Goal: Task Accomplishment & Management: Use online tool/utility

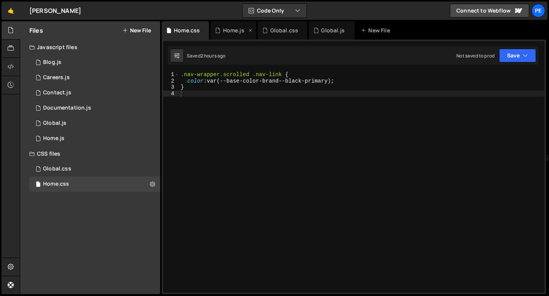
click at [223, 32] on div "Home.js" at bounding box center [233, 31] width 21 height 8
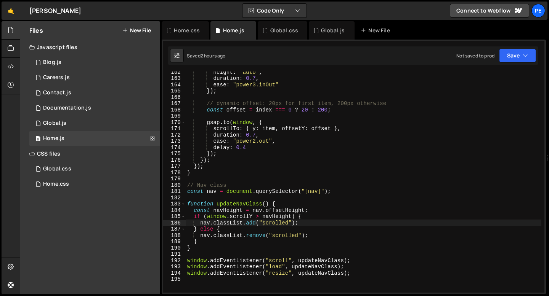
scroll to position [1015, 0]
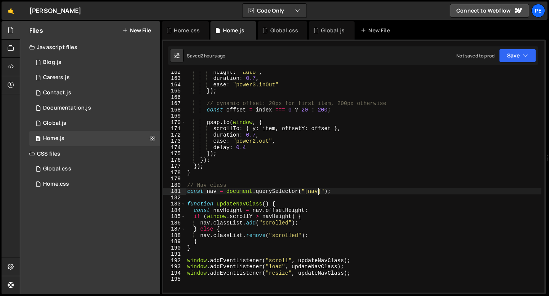
click at [318, 190] on div "height : "auto" , duration : 0.7 , ease : "power3.inOut" }) ; // dynamic offset…" at bounding box center [364, 186] width 356 height 234
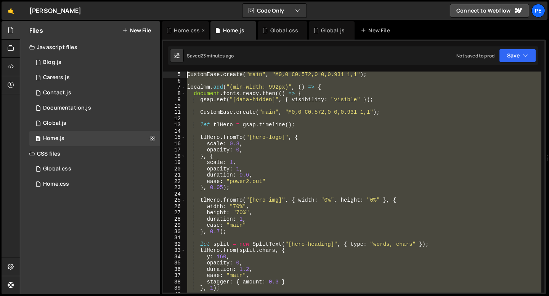
scroll to position [0, 0]
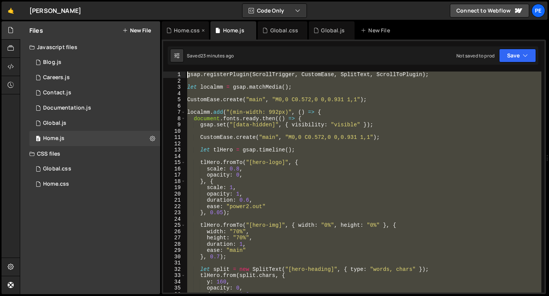
drag, startPoint x: 203, startPoint y: 230, endPoint x: 179, endPoint y: 24, distance: 208.0
click at [179, 24] on div "Debug Explain Copy Home.css Home.js Global.css Global.js New File Saved 23 minu…" at bounding box center [354, 158] width 384 height 274
type textarea "gsap.registerPlugin(ScrollTrigger, CustomEase, SplitText, ScrollToPlugin);"
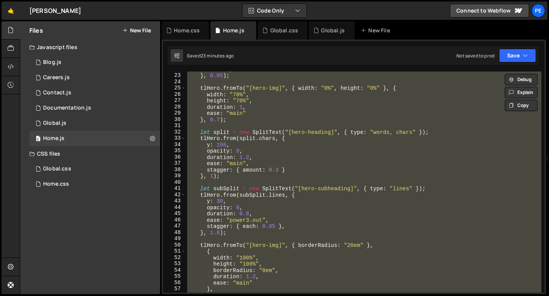
scroll to position [211, 0]
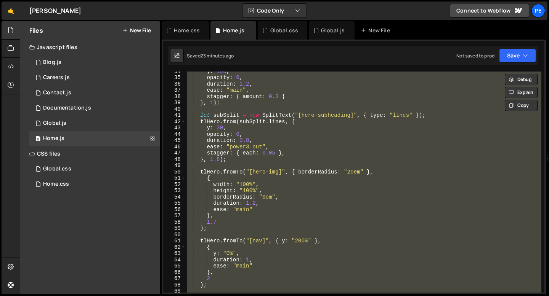
click at [253, 163] on div "y : 160 , opacity : 0 , duration : 1.2 , ease : "main" , stagger : { amount : 0…" at bounding box center [364, 185] width 356 height 234
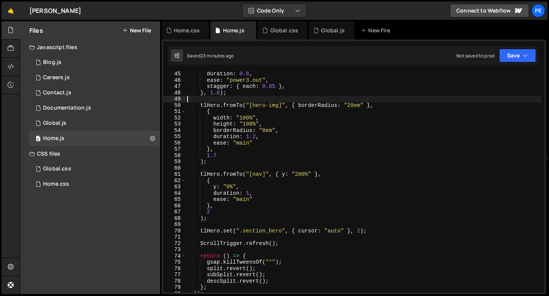
scroll to position [300, 0]
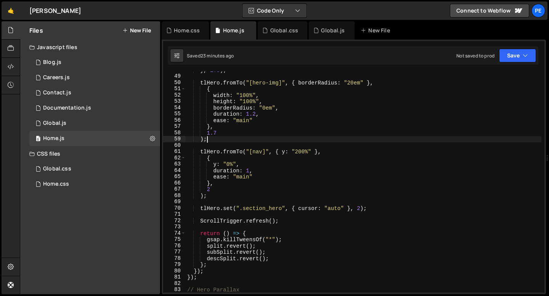
click at [229, 137] on div "} , 1.8 ) ; tlHero . fromTo ( "[hero-img]" , { borderRadius : "20em" } , { widt…" at bounding box center [364, 184] width 356 height 234
type textarea ");"
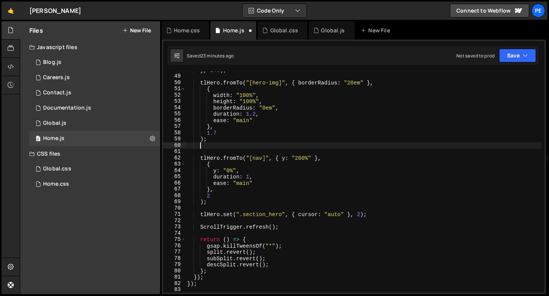
paste textarea
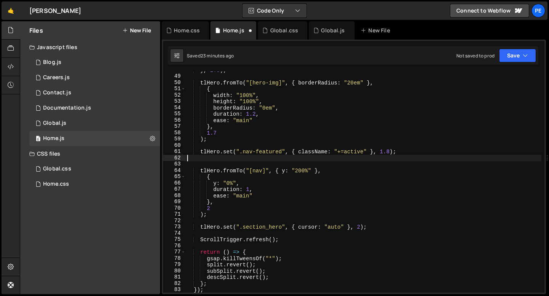
scroll to position [0, 0]
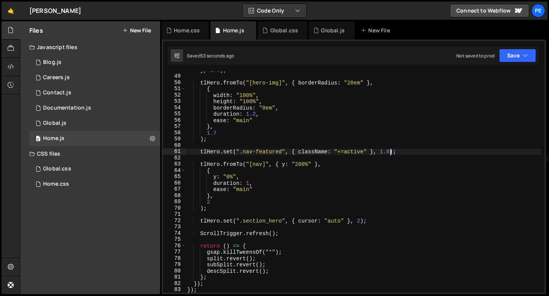
click at [389, 152] on div "} , 1.8 ) ; tlHero . fromTo ( "[hero-img]" , { borderRadius : "20em" } , { widt…" at bounding box center [364, 184] width 356 height 234
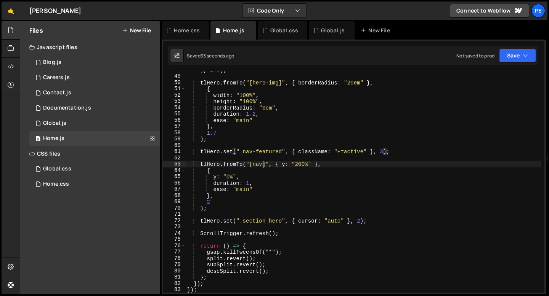
click at [263, 163] on div "} , 1.8 ) ; tlHero . fromTo ( "[hero-img]" , { borderRadius : "20em" } , { widt…" at bounding box center [364, 184] width 356 height 234
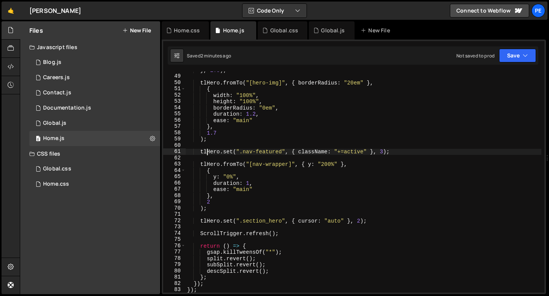
click at [208, 153] on div "} , 1.8 ) ; tlHero . fromTo ( "[hero-img]" , { borderRadius : "20em" } , { widt…" at bounding box center [364, 184] width 356 height 234
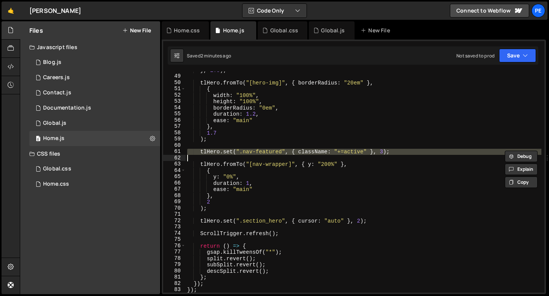
click at [208, 153] on div "} , 1.8 ) ; tlHero . fromTo ( "[hero-img]" , { borderRadius : "20em" } , { widt…" at bounding box center [364, 184] width 356 height 234
paste textarea "}, null, 1.8);"
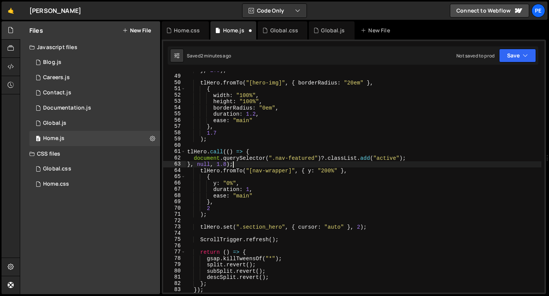
scroll to position [0, 3]
type textarea "}, null, 1.8);"
click at [263, 164] on div "} , 1.8 ) ; tlHero . fromTo ( "[hero-img]" , { borderRadius : "20em" } , { widt…" at bounding box center [364, 184] width 356 height 234
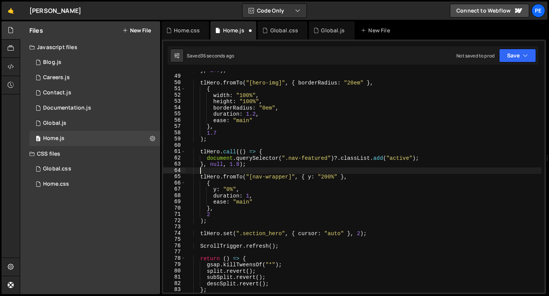
scroll to position [0, 0]
click at [240, 165] on div "} , 1.8 ) ; tlHero . fromTo ( "[hero-img]" , { borderRadius : "20em" } , { widt…" at bounding box center [364, 184] width 356 height 234
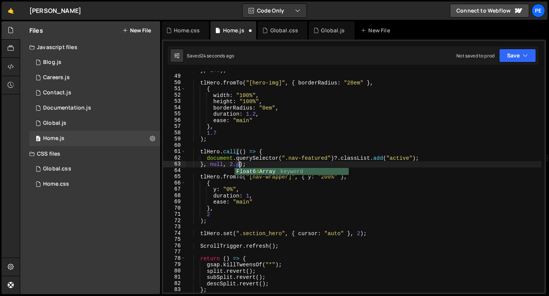
scroll to position [0, 3]
click at [239, 203] on div "} , 1.8 ) ; tlHero . fromTo ( "[hero-img]" , { borderRadius : "20em" } , { widt…" at bounding box center [364, 184] width 356 height 234
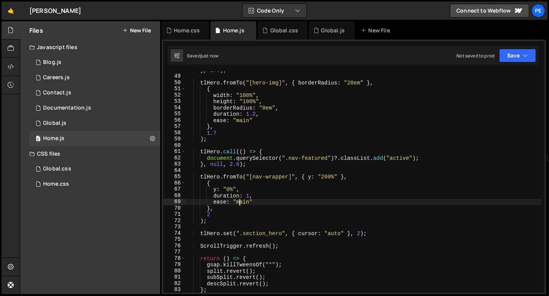
click at [239, 203] on div "} , 1.8 ) ; tlHero . fromTo ( "[hero-img]" , { borderRadius : "20em" } , { widt…" at bounding box center [364, 184] width 356 height 234
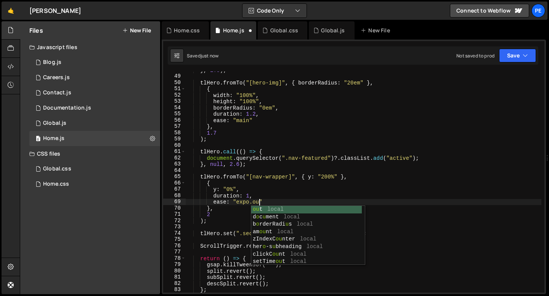
scroll to position [0, 5]
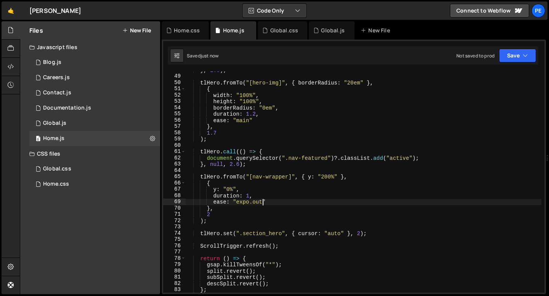
click at [240, 166] on div "} , 1.8 ) ; tlHero . fromTo ( "[hero-img]" , { borderRadius : "20em" } , { widt…" at bounding box center [364, 184] width 356 height 234
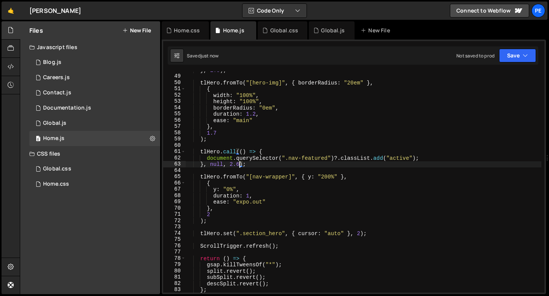
scroll to position [0, 3]
click at [211, 216] on div "} , 1.8 ) ; tlHero . fromTo ( "[hero-img]" , { borderRadius : "20em" } , { widt…" at bounding box center [364, 184] width 356 height 234
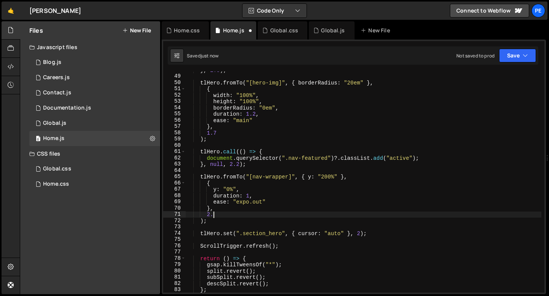
scroll to position [0, 2]
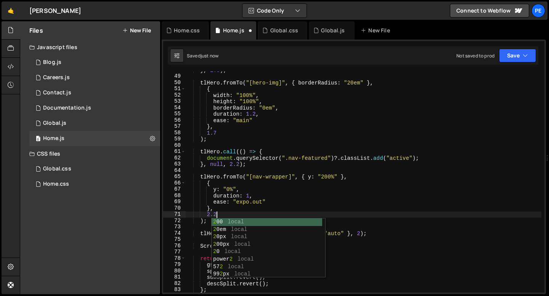
click at [240, 166] on div "} , 1.8 ) ; tlHero . fromTo ( "[hero-img]" , { borderRadius : "20em" } , { widt…" at bounding box center [364, 184] width 356 height 234
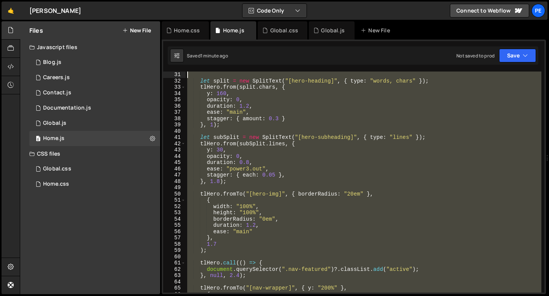
scroll to position [0, 0]
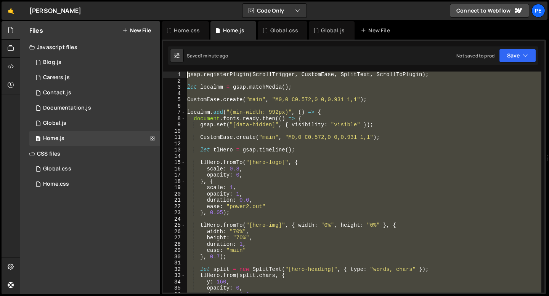
drag, startPoint x: 200, startPoint y: 259, endPoint x: 173, endPoint y: 42, distance: 219.3
click at [173, 42] on div "1 Type cmd + s to save your Javascript file. הההההההההההההההההההההההההההההההההה…" at bounding box center [354, 167] width 384 height 255
click at [307, 90] on div "gsap . registerPlugin ( ScrollTrigger , CustomEase , SplitText , ScrollToPlugin…" at bounding box center [364, 182] width 356 height 221
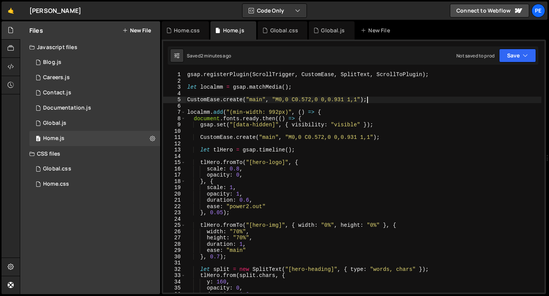
click at [378, 98] on div "gsap . registerPlugin ( ScrollTrigger , CustomEase , SplitText , ScrollToPlugin…" at bounding box center [364, 189] width 356 height 234
type textarea "CustomEase.create("main", "M0,0 C0.572,0 0,0.931 1,1");"
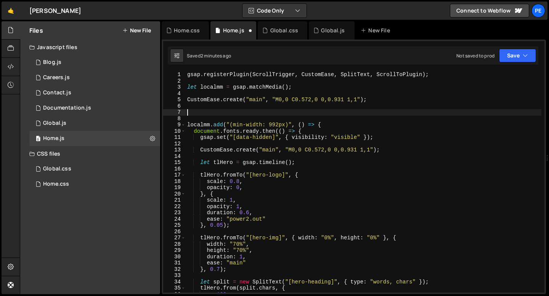
paste textarea "}"
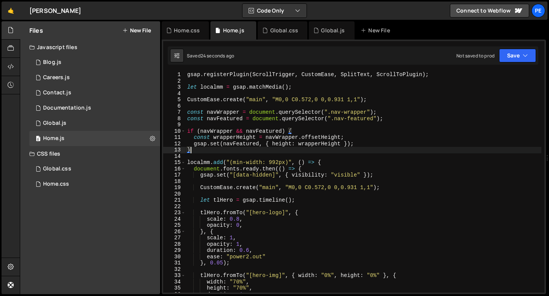
click at [341, 137] on div "gsap . registerPlugin ( ScrollTrigger , CustomEase , SplitText , ScrollToPlugin…" at bounding box center [364, 189] width 356 height 234
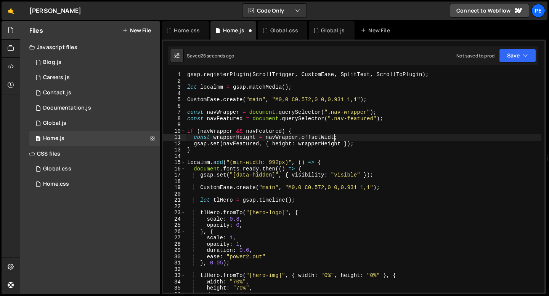
scroll to position [0, 10]
click at [340, 147] on div "gsap . registerPlugin ( ScrollTrigger , CustomEase , SplitText , ScrollToPlugin…" at bounding box center [364, 189] width 356 height 234
click at [255, 137] on div "gsap . registerPlugin ( ScrollTrigger , CustomEase , SplitText , ScrollToPlugin…" at bounding box center [364, 189] width 356 height 234
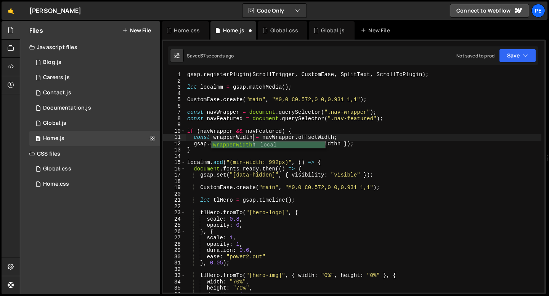
click at [207, 150] on div "gsap . registerPlugin ( ScrollTrigger , CustomEase , SplitText , ScrollToPlugin…" at bounding box center [364, 189] width 356 height 234
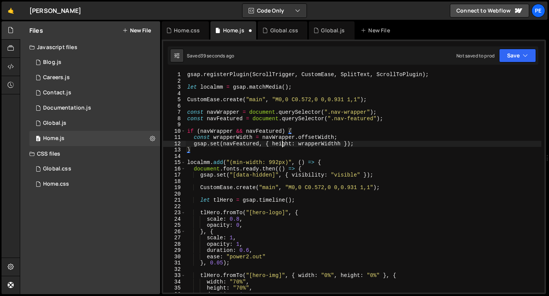
click at [281, 143] on div "gsap . registerPlugin ( ScrollTrigger , CustomEase , SplitText , ScrollToPlugin…" at bounding box center [364, 189] width 356 height 234
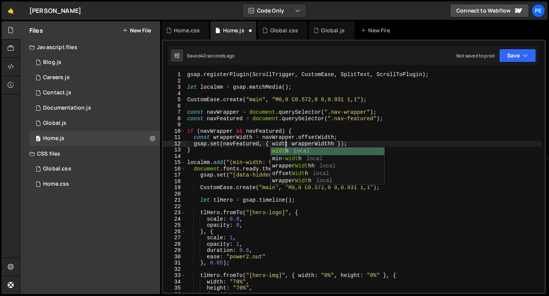
scroll to position [0, 7]
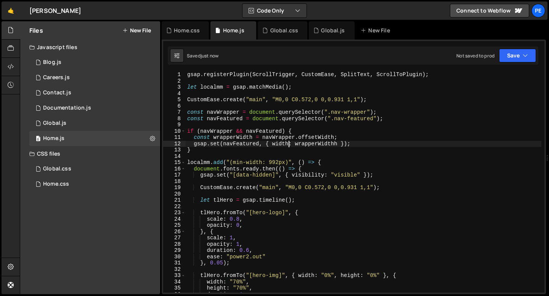
click at [336, 144] on div "gsap . registerPlugin ( ScrollTrigger , CustomEase , SplitText , ScrollToPlugin…" at bounding box center [364, 189] width 356 height 234
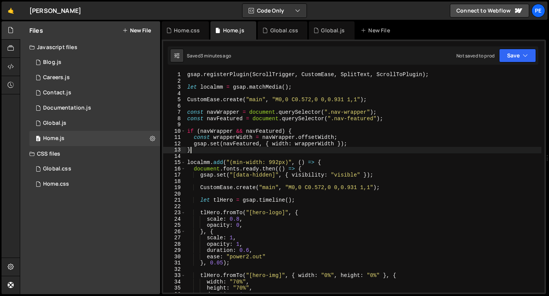
click at [220, 153] on div "gsap . registerPlugin ( ScrollTrigger , CustomEase , SplitText , ScrollToPlugin…" at bounding box center [364, 189] width 356 height 234
type textarea "}"
click at [217, 154] on div "gsap . registerPlugin ( ScrollTrigger , CustomEase , SplitText , ScrollToPlugin…" at bounding box center [364, 189] width 356 height 234
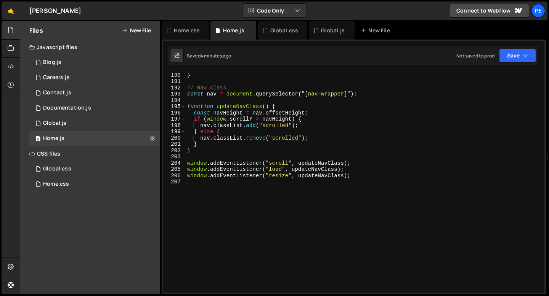
scroll to position [1188, 0]
click at [193, 178] on div "}) ; } // Nav class const nav = document . querySelector ( "[nav-wrapper]" ) ; …" at bounding box center [364, 183] width 356 height 234
type textarea "window.addEventListener("resize", updateNavClass);"
click at [192, 183] on div "}) ; } // Nav class const nav = document . querySelector ( "[nav-wrapper]" ) ; …" at bounding box center [364, 183] width 356 height 234
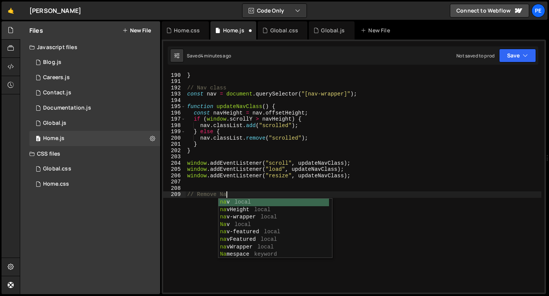
scroll to position [0, 3]
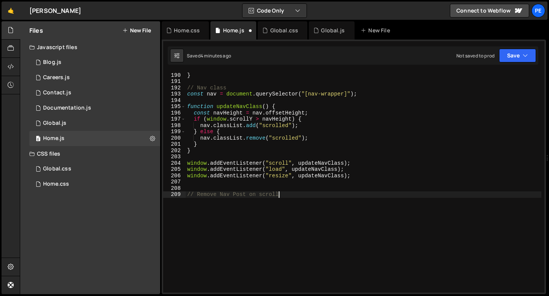
paste textarea "});"
type textarea "});"
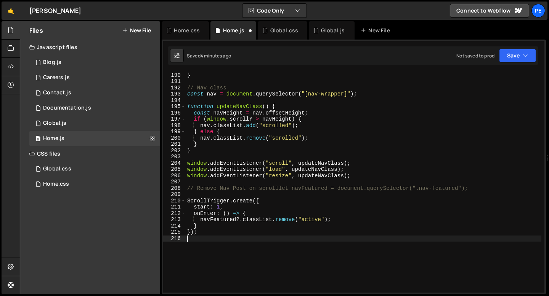
scroll to position [0, 0]
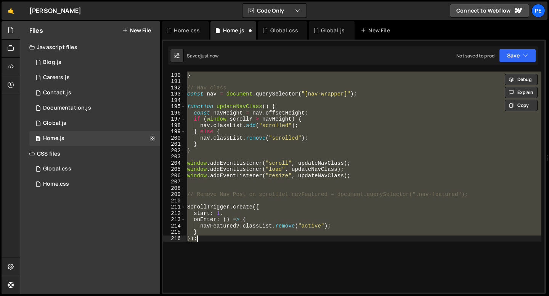
type textarea "// Remove Nav Post on scroll"
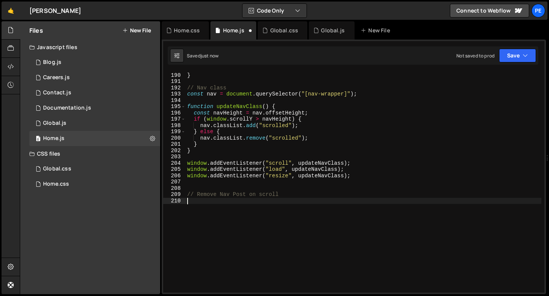
paste textarea "});"
type textarea "});"
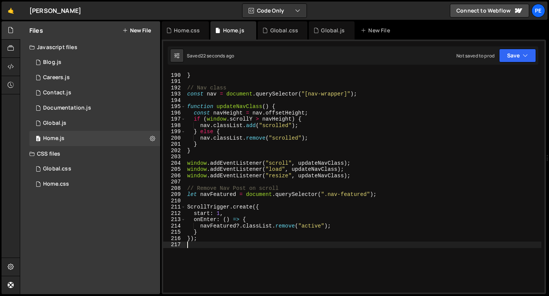
click at [236, 195] on div "}) ; } // Nav class const nav = document . querySelector ( "[nav-wrapper]" ) ; …" at bounding box center [364, 183] width 356 height 234
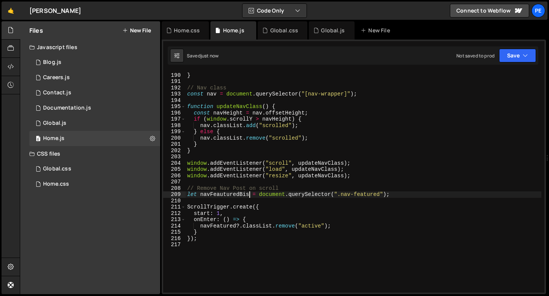
click at [236, 226] on div "}) ; } // Nav class const nav = document . querySelector ( "[nav-wrapper]" ) ; …" at bounding box center [364, 183] width 356 height 234
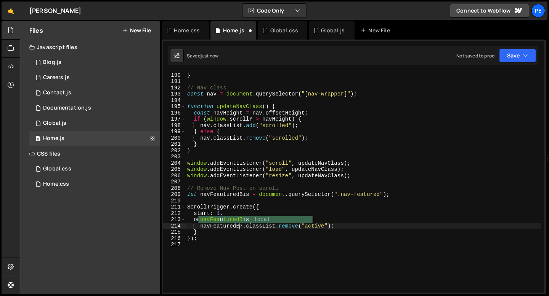
scroll to position [0, 4]
type textarea "navFeaturedBis?.classList.remove("active");"
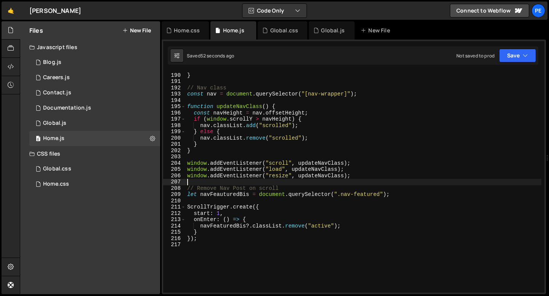
click at [243, 184] on div "}) ; } // Nav class const nav = document . querySelector ( "[nav-wrapper]" ) ; …" at bounding box center [364, 183] width 356 height 234
click at [246, 227] on div "}) ; } // Nav class const nav = document . querySelector ( "[nav-wrapper]" ) ; …" at bounding box center [364, 183] width 356 height 234
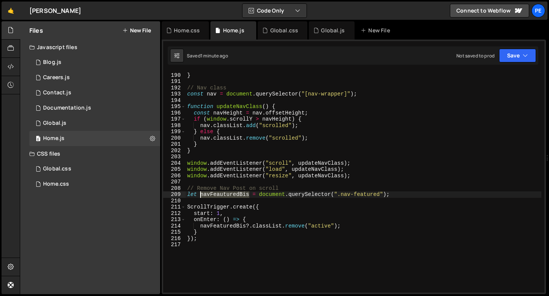
drag, startPoint x: 248, startPoint y: 195, endPoint x: 199, endPoint y: 197, distance: 49.2
click at [199, 197] on div "}) ; } // Nav class const nav = document . querySelector ( "[nav-wrapper]" ) ; …" at bounding box center [364, 183] width 356 height 234
click at [249, 196] on div "}) ; } // Nav class const nav = document . querySelector ( "[nav-wrapper]" ) ; …" at bounding box center [364, 182] width 356 height 221
drag, startPoint x: 249, startPoint y: 195, endPoint x: 200, endPoint y: 196, distance: 48.4
click at [200, 196] on div "}) ; } // Nav class const nav = document . querySelector ( "[nav-wrapper]" ) ; …" at bounding box center [364, 183] width 356 height 234
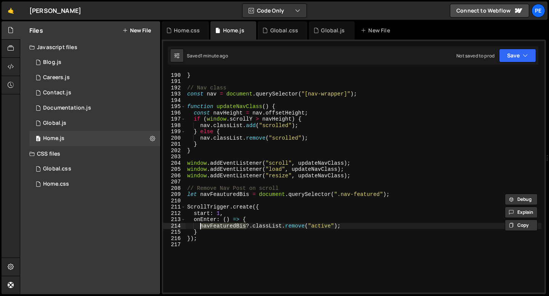
drag, startPoint x: 245, startPoint y: 226, endPoint x: 200, endPoint y: 227, distance: 45.0
click at [200, 227] on div "}) ; } // Nav class const nav = document . querySelector ( "[nav-wrapper]" ) ; …" at bounding box center [364, 183] width 356 height 234
paste textarea "u"
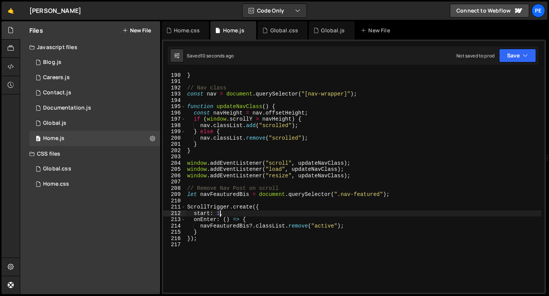
click at [219, 211] on div "}) ; } // Nav class const nav = document . querySelector ( "[nav-wrapper]" ) ; …" at bounding box center [364, 183] width 356 height 234
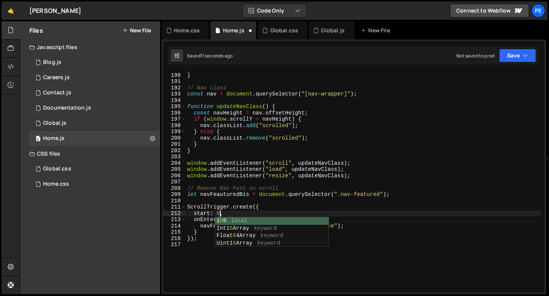
scroll to position [0, 2]
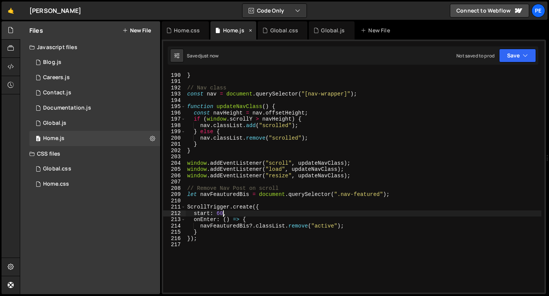
type textarea "start: 60,"
click at [321, 28] on div "Global.js" at bounding box center [332, 31] width 23 height 8
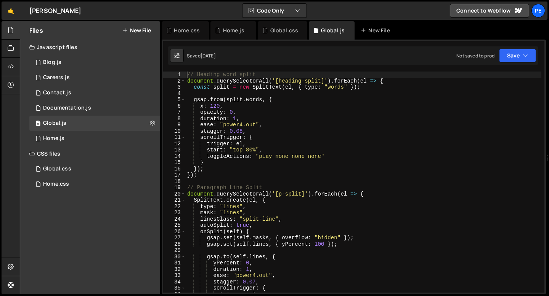
type textarea "scrollTrigger: {"
click at [287, 139] on div "// Heading word split document . querySelectorAll ( '[heading-split]' ) . forEa…" at bounding box center [364, 189] width 356 height 234
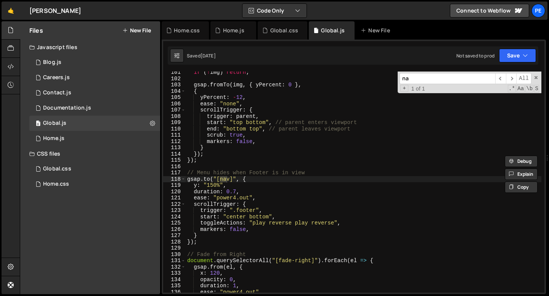
scroll to position [631, 0]
type input "nav"
click at [230, 176] on div "if ( ! img ) return ; gsap . fromTo ( img , { yPercent : 0 } , { yPercent : - 1…" at bounding box center [364, 182] width 356 height 221
type textarea "[DOMAIN_NAME]("[nav-wrapper]", {"
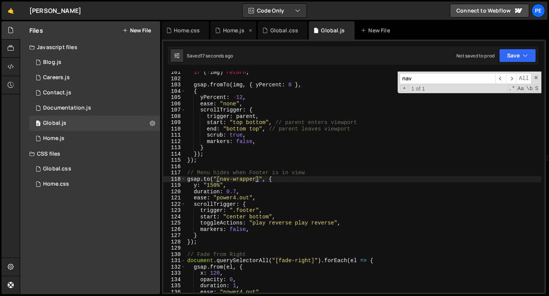
click at [248, 31] on icon at bounding box center [250, 31] width 5 height 8
click at [0, 0] on icon at bounding box center [0, 0] width 0 height 0
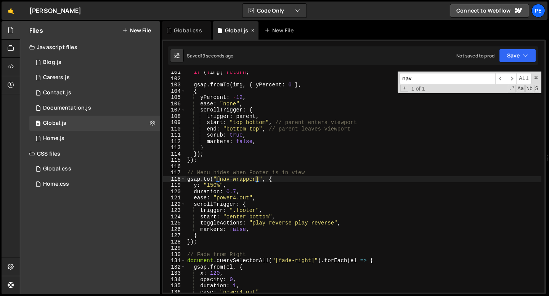
click at [0, 0] on icon at bounding box center [0, 0] width 0 height 0
click at [98, 62] on div "0 Blog.js 0" at bounding box center [94, 62] width 131 height 15
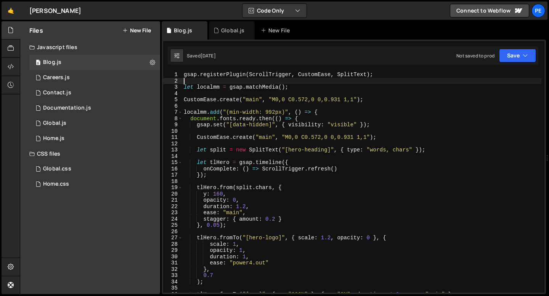
click at [235, 80] on div "gsap . registerPlugin ( ScrollTrigger , CustomEase , SplitText ) ; let localmm …" at bounding box center [361, 189] width 359 height 234
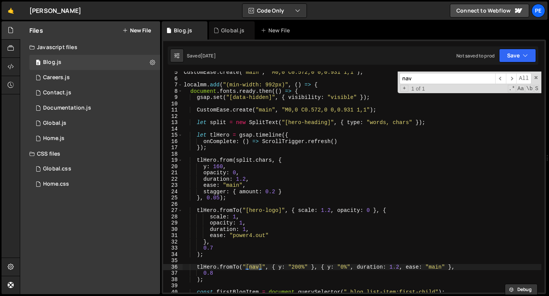
scroll to position [28, 0]
type input "nav"
click at [259, 266] on div "CustomEase . create ( "main" , "M0,0 C0.572,0 0,0.931 1,1" ) ; localmm . add ( …" at bounding box center [361, 186] width 359 height 234
type textarea "tlHero.fromTo("[nav-wrapper]", { y: "200%" }, { y: "0%", duration: 1.2, ease: "…"
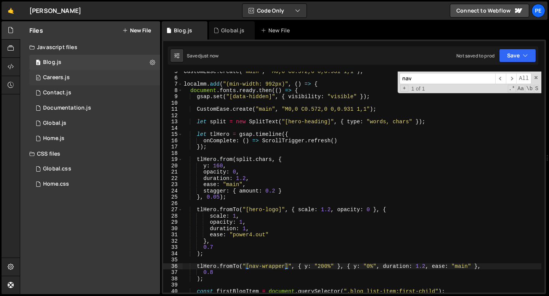
click at [69, 72] on div "0 Careers.js 0" at bounding box center [94, 77] width 131 height 15
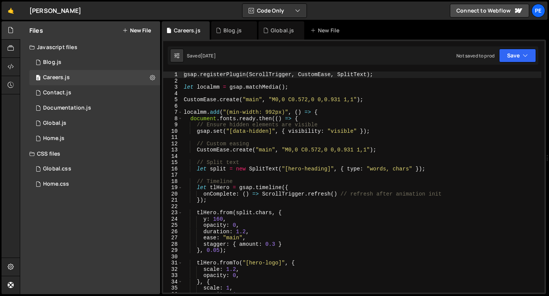
click at [253, 139] on div "gsap . registerPlugin ( ScrollTrigger , CustomEase , SplitText ) ; let localmm …" at bounding box center [361, 189] width 359 height 234
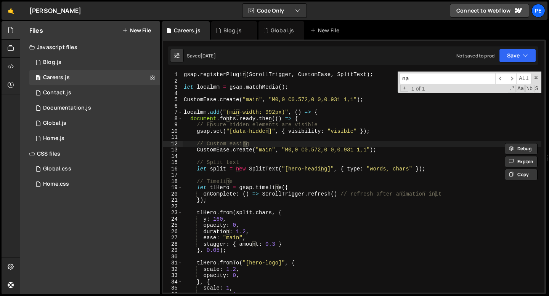
scroll to position [260, 0]
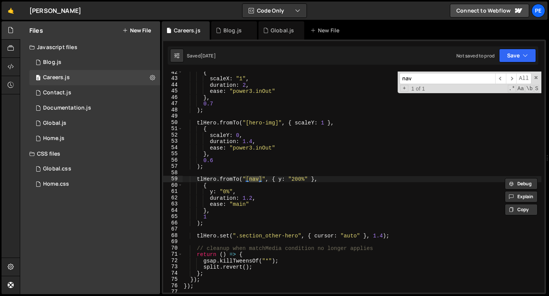
type input "nav"
click at [260, 178] on div "{ scaleX : "1" , duration : 2 , ease : "power3.inOut" } , 0.7 ) ; tlHero . from…" at bounding box center [361, 182] width 359 height 221
type textarea "tlHero.fromTo("[nav-wrapper]", { y: "200%" },"
click at [75, 89] on div "0 Contact.js 0" at bounding box center [94, 92] width 131 height 15
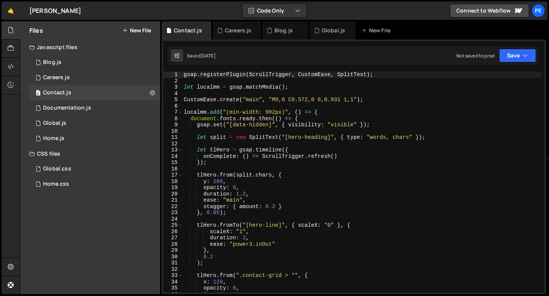
click at [223, 130] on div "gsap . registerPlugin ( ScrollTrigger , CustomEase , SplitText ) ; let localmm …" at bounding box center [361, 189] width 359 height 234
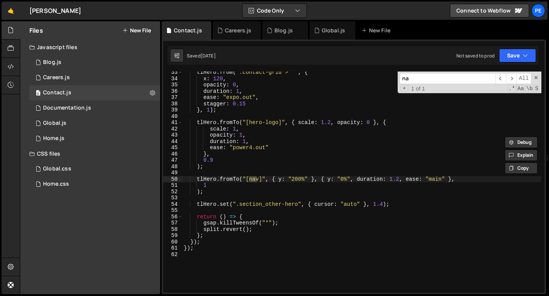
scroll to position [203, 0]
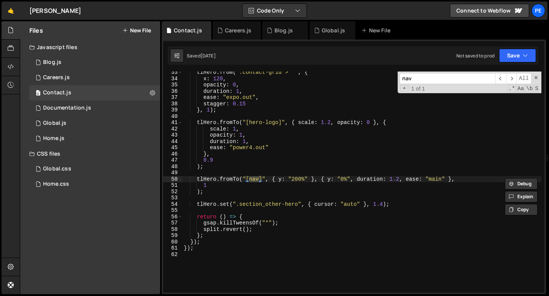
type input "nav"
click at [259, 179] on div "tlHero . from ( ".contact-grid > *" , { x : 120 , opacity : 0 , duration : 1 , …" at bounding box center [361, 182] width 359 height 221
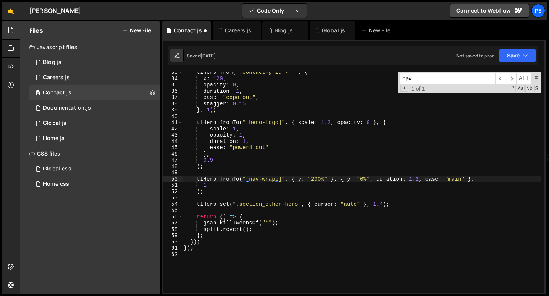
scroll to position [0, 7]
type textarea "tlHero.fromTo("[nav-wrapper]", { y: "200%" }, { y: "0%", duration: 1.2, ease: "…"
click at [106, 106] on div "0 Documentation.js 0" at bounding box center [94, 108] width 131 height 15
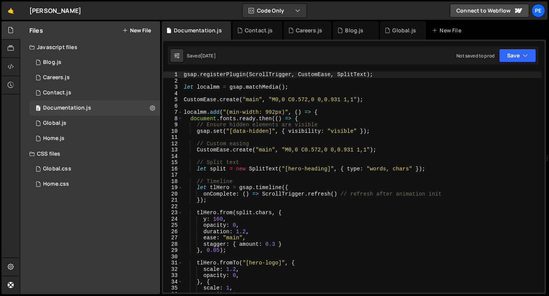
type textarea "// Custom easing"
click at [237, 143] on div "gsap . registerPlugin ( ScrollTrigger , CustomEase , SplitText ) ; let localmm …" at bounding box center [361, 189] width 359 height 234
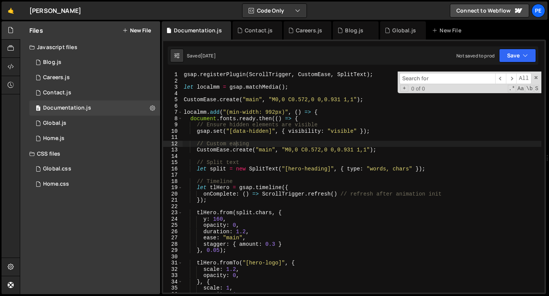
type input "n"
type input "a"
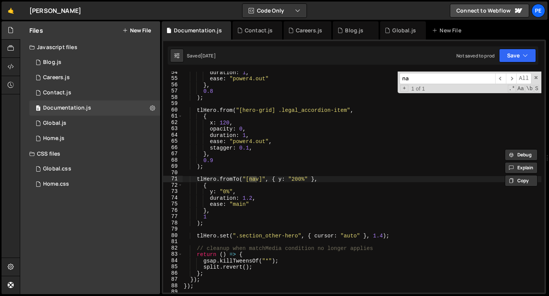
scroll to position [336, 0]
type input "nav"
click at [259, 178] on div "duration : 1 , ease : "power4.out" } , 0.8 ) ; tlHero . from ( "[hero-grid] .le…" at bounding box center [361, 182] width 359 height 221
type textarea "tlHero.fromTo("[nav-wrapper]", { y: "200%" },"
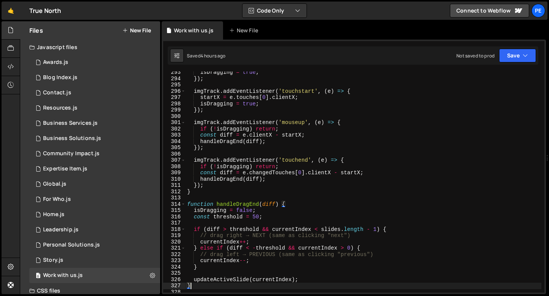
scroll to position [1838, 0]
